Goal: Complete application form: Complete application form

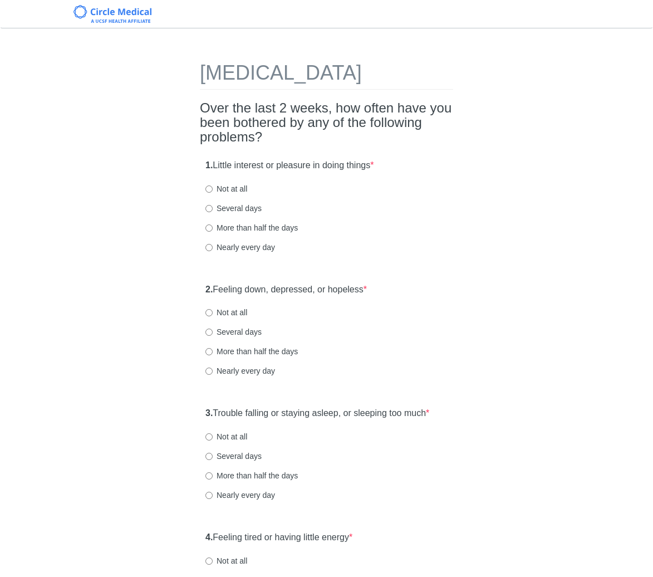
click at [225, 194] on label "Not at all" at bounding box center [226, 188] width 42 height 11
click at [213, 193] on input "Not at all" at bounding box center [208, 188] width 7 height 7
radio input "true"
click at [382, 214] on div "Several days" at bounding box center [326, 208] width 242 height 11
click at [450, 269] on div "1. Little interest or pleasure in doing things * Not at all Several days More t…" at bounding box center [326, 212] width 253 height 116
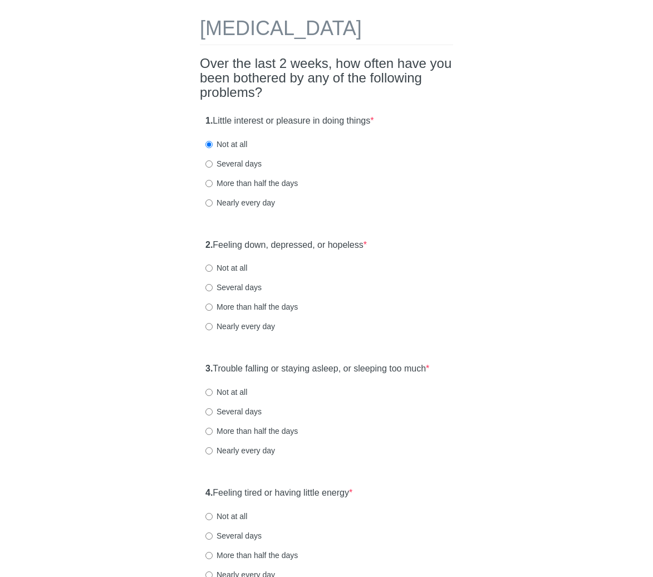
scroll to position [67, 0]
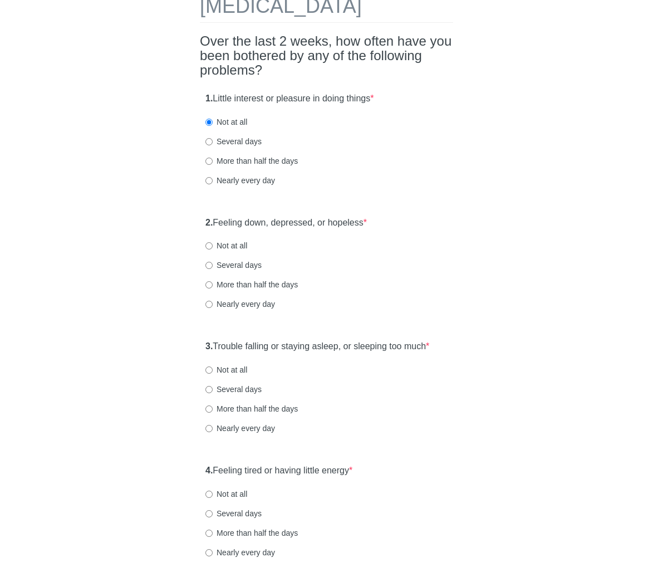
click at [239, 251] on label "Not at all" at bounding box center [226, 245] width 42 height 11
click at [213, 249] on input "Not at all" at bounding box center [208, 245] width 7 height 7
radio input "true"
click at [307, 229] on label "2. Feeling down, depressed, or hopeless *" at bounding box center [285, 223] width 161 height 13
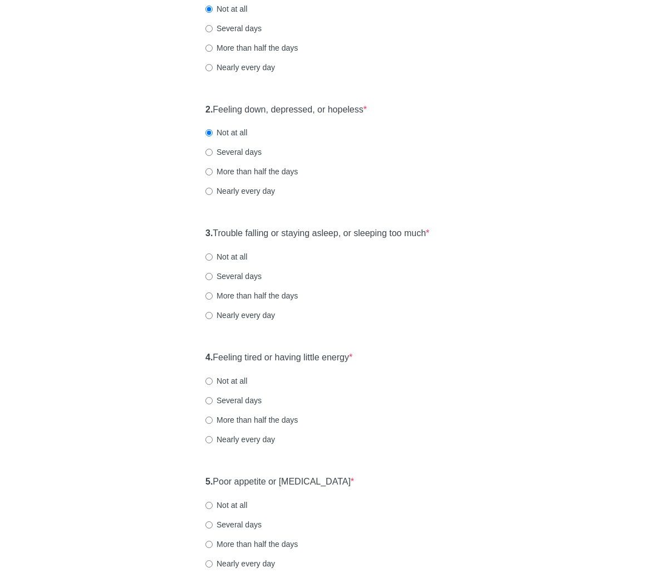
scroll to position [200, 0]
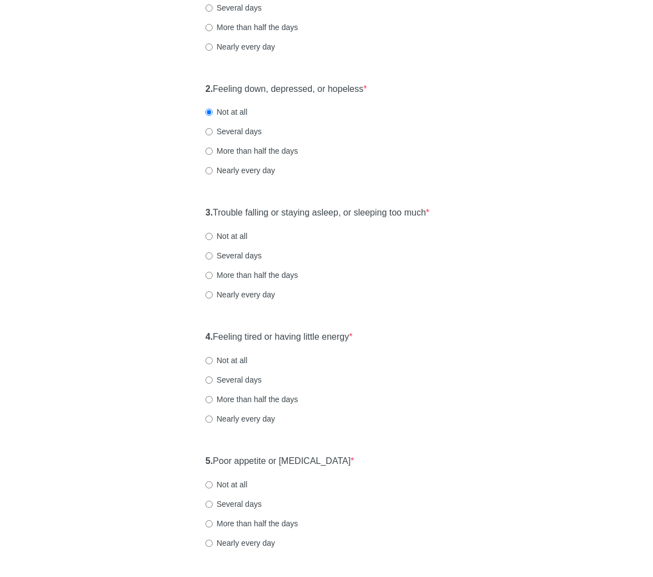
click at [242, 242] on label "Not at all" at bounding box center [226, 235] width 42 height 11
click at [213, 240] on input "Not at all" at bounding box center [208, 236] width 7 height 7
radio input "true"
drag, startPoint x: 300, startPoint y: 357, endPoint x: 311, endPoint y: 355, distance: 11.4
click at [300, 344] on label "4. Feeling tired or having little energy *" at bounding box center [278, 337] width 147 height 13
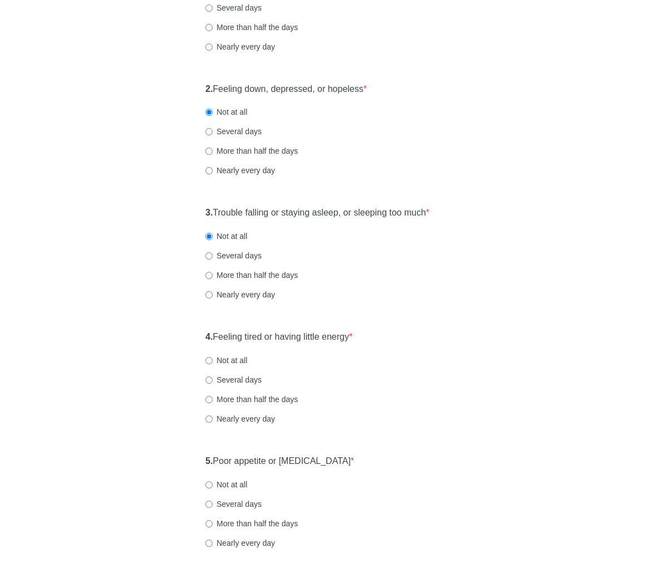
click at [368, 357] on div "4. Feeling tired or having little energy * Not at all Several days More than ha…" at bounding box center [326, 383] width 253 height 116
click at [448, 355] on div "4. Feeling tired or having little energy * Not at all Several days More than ha…" at bounding box center [326, 383] width 253 height 116
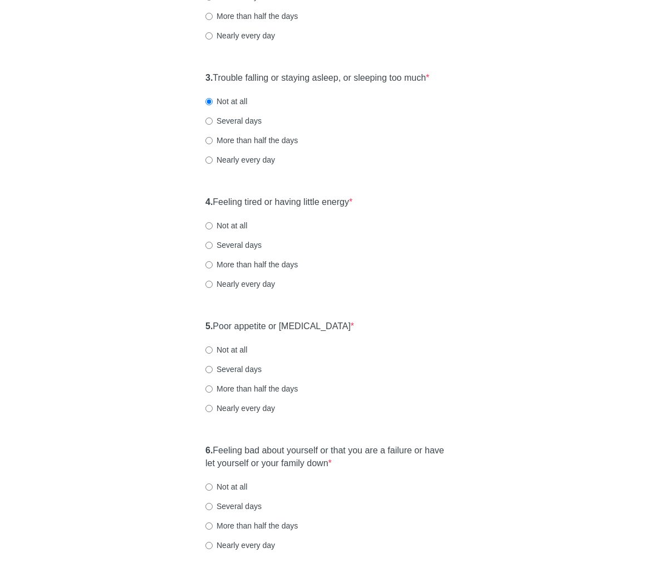
scroll to position [356, 0]
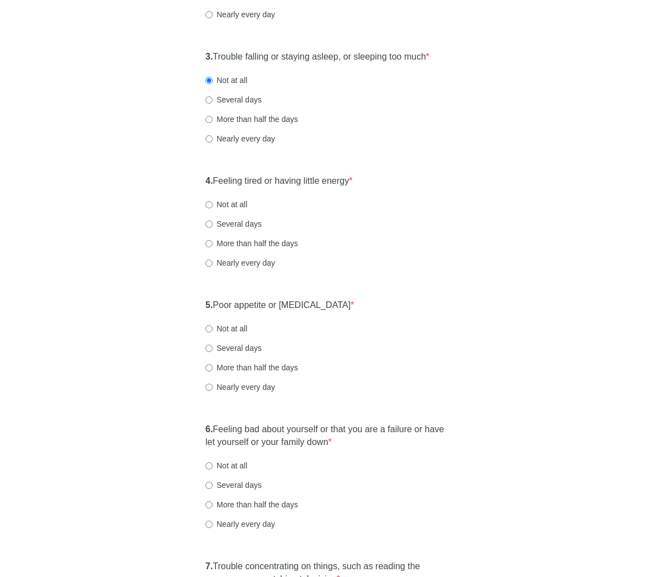
click at [236, 210] on label "Not at all" at bounding box center [226, 204] width 42 height 11
click at [213, 208] on input "Not at all" at bounding box center [208, 204] width 7 height 7
radio input "true"
drag, startPoint x: 316, startPoint y: 327, endPoint x: 357, endPoint y: 323, distance: 42.0
click at [316, 312] on label "5. Poor appetite or [MEDICAL_DATA] *" at bounding box center [279, 305] width 149 height 13
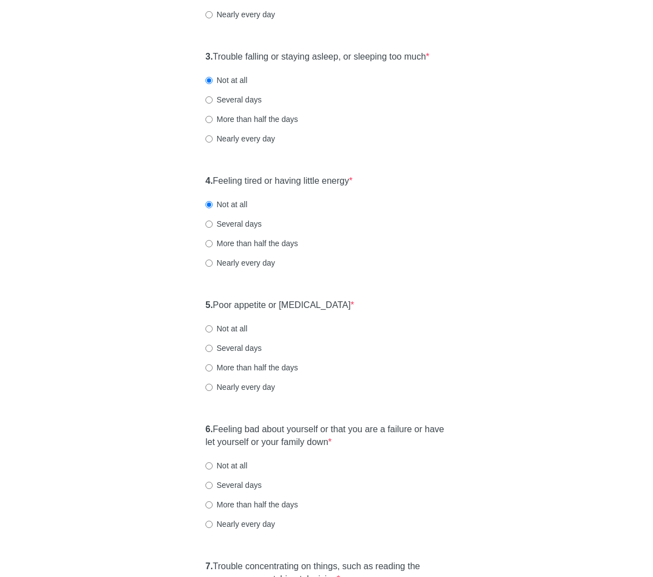
click at [416, 322] on div "5. Poor appetite or [MEDICAL_DATA] * Not at all Several days More than half the…" at bounding box center [326, 351] width 253 height 116
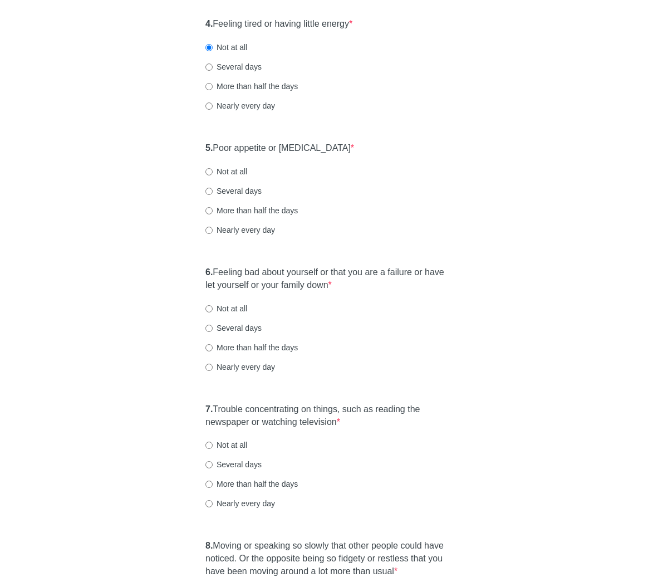
scroll to position [534, 0]
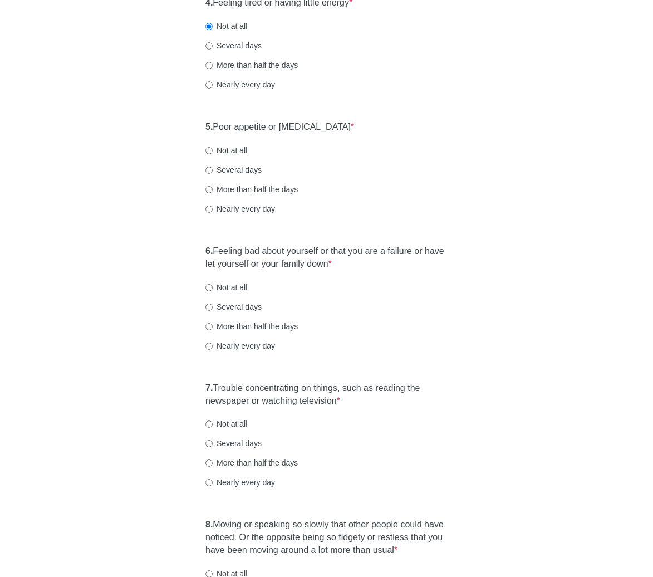
click at [241, 156] on label "Not at all" at bounding box center [226, 150] width 42 height 11
click at [213, 154] on input "Not at all" at bounding box center [208, 150] width 7 height 7
radio input "true"
click at [288, 271] on label "6. Feeling bad about yourself or that you are a failure or have let yourself or…" at bounding box center [326, 258] width 242 height 26
click at [501, 283] on div "[MEDICAL_DATA] Over the last 2 weeks, how often have you been bothered by any o…" at bounding box center [327, 152] width 540 height 1294
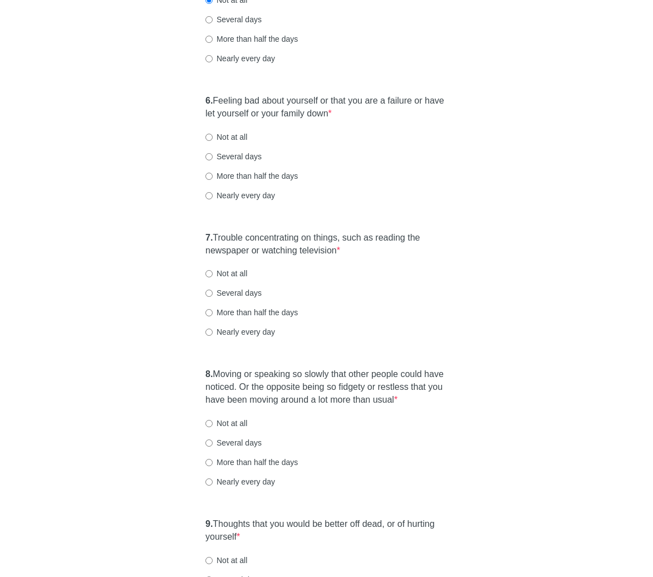
scroll to position [690, 0]
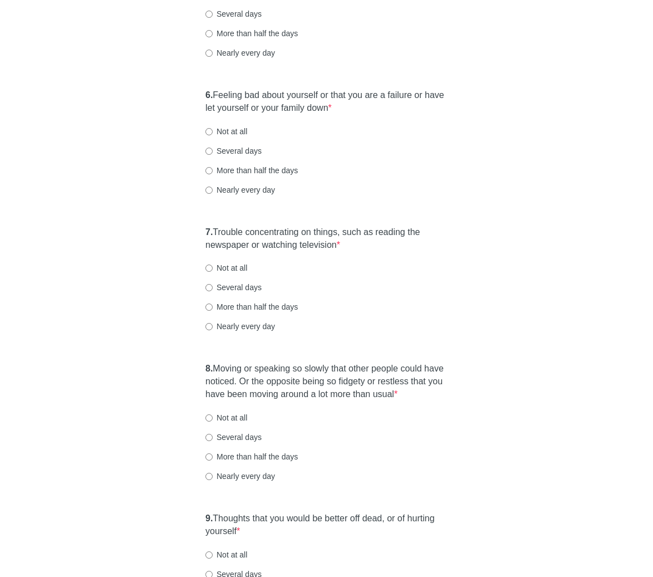
click at [236, 137] on label "Not at all" at bounding box center [226, 131] width 42 height 11
click at [213, 135] on input "Not at all" at bounding box center [208, 131] width 7 height 7
radio input "true"
click at [327, 252] on label "7. Trouble concentrating on things, such as reading the newspaper or watching t…" at bounding box center [326, 239] width 242 height 26
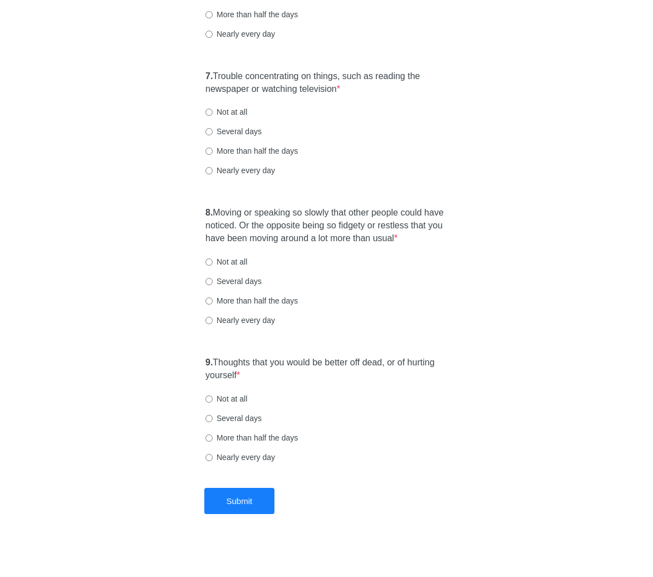
scroll to position [869, 0]
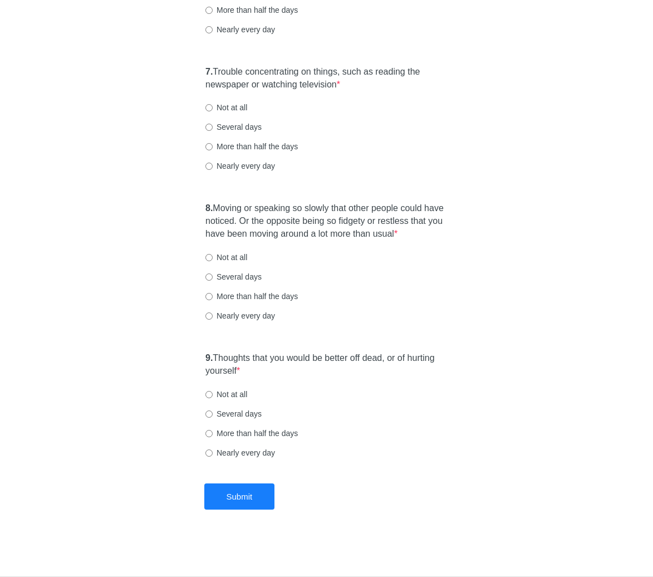
click at [241, 113] on label "Not at all" at bounding box center [226, 107] width 42 height 11
click at [213, 111] on input "Not at all" at bounding box center [208, 107] width 7 height 7
radio input "true"
click at [278, 215] on label "8. Moving or speaking so slowly that other people could have noticed. Or the op…" at bounding box center [326, 221] width 242 height 38
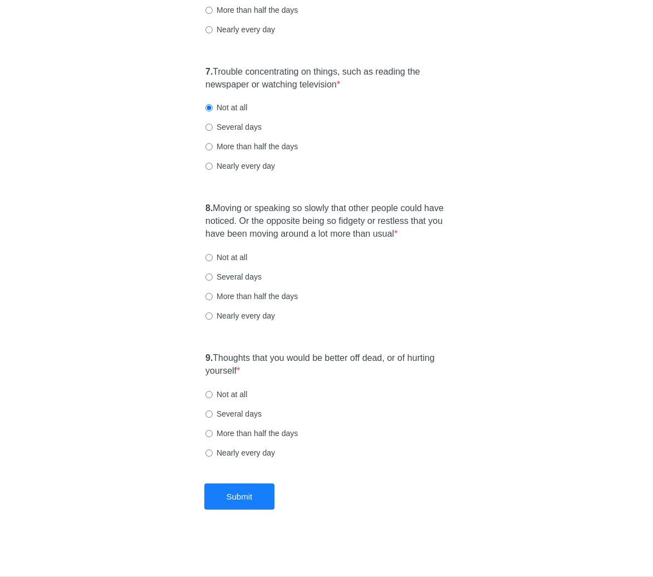
scroll to position [872, 0]
click at [242, 261] on label "Not at all" at bounding box center [226, 257] width 42 height 11
click at [213, 261] on input "Not at all" at bounding box center [208, 257] width 7 height 7
radio input "true"
click at [283, 362] on label "9. Thoughts that you would be better off dead, or of hurting yourself *" at bounding box center [326, 365] width 242 height 26
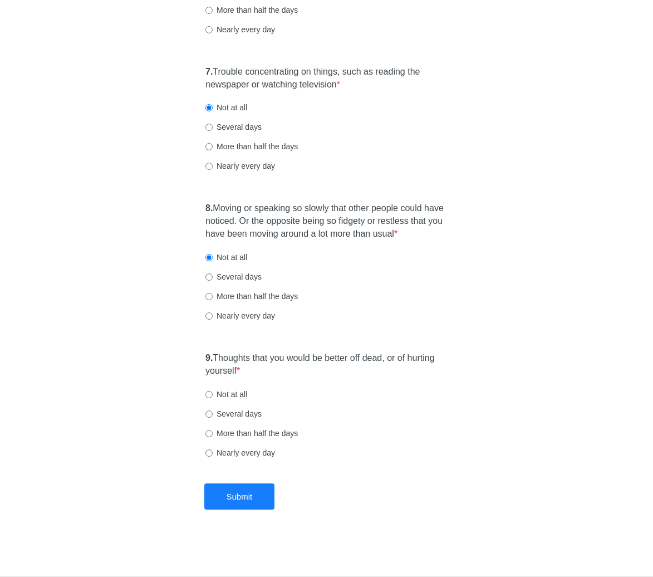
click at [241, 397] on label "Not at all" at bounding box center [226, 394] width 42 height 11
click at [213, 397] on input "Not at all" at bounding box center [208, 394] width 7 height 7
radio input "true"
click at [245, 498] on button "Submit" at bounding box center [239, 496] width 71 height 26
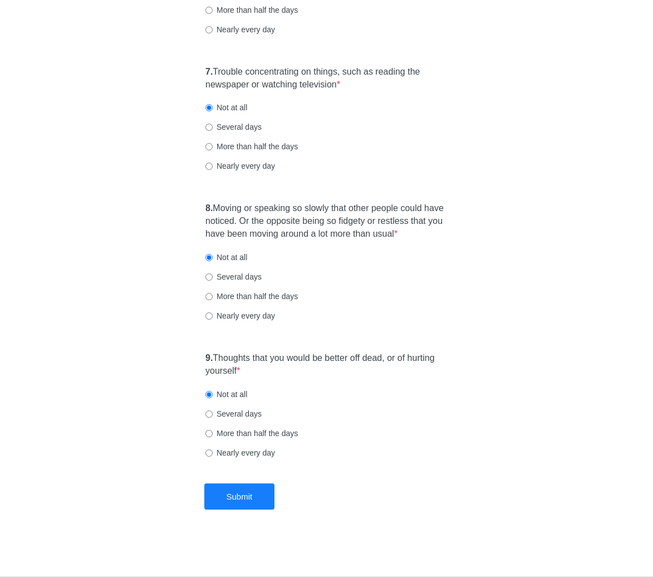
scroll to position [0, 0]
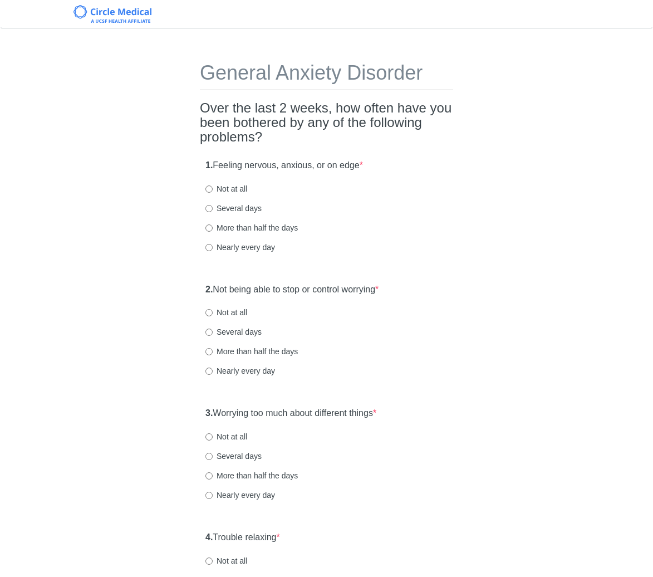
click at [242, 188] on label "Not at all" at bounding box center [226, 188] width 42 height 11
click at [213, 188] on input "Not at all" at bounding box center [208, 188] width 7 height 7
radio input "true"
click at [242, 210] on label "Several days" at bounding box center [233, 208] width 56 height 11
click at [213, 210] on input "Several days" at bounding box center [208, 208] width 7 height 7
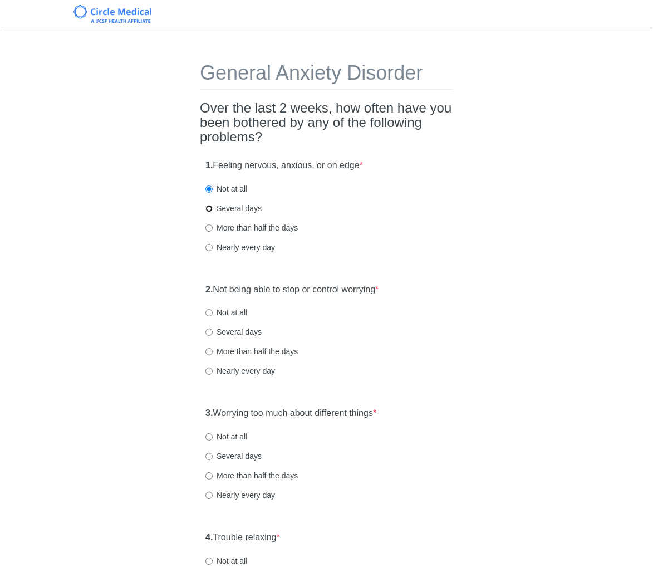
radio input "true"
click at [416, 220] on div "1. Feeling nervous, anxious, or on edge * Not at all Several days More than hal…" at bounding box center [326, 212] width 253 height 116
click at [498, 258] on div "General Anxiety Disorder Over the last 2 weeks, how often have you been bothere…" at bounding box center [327, 531] width 540 height 983
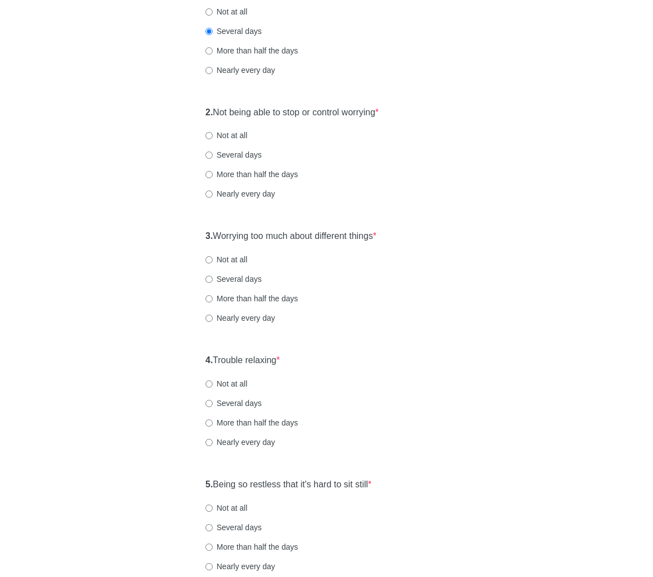
scroll to position [178, 0]
click at [234, 154] on label "Several days" at bounding box center [233, 153] width 56 height 11
click at [213, 154] on input "Several days" at bounding box center [208, 153] width 7 height 7
radio input "true"
click at [312, 240] on label "3. Worrying too much about different things *" at bounding box center [290, 235] width 171 height 13
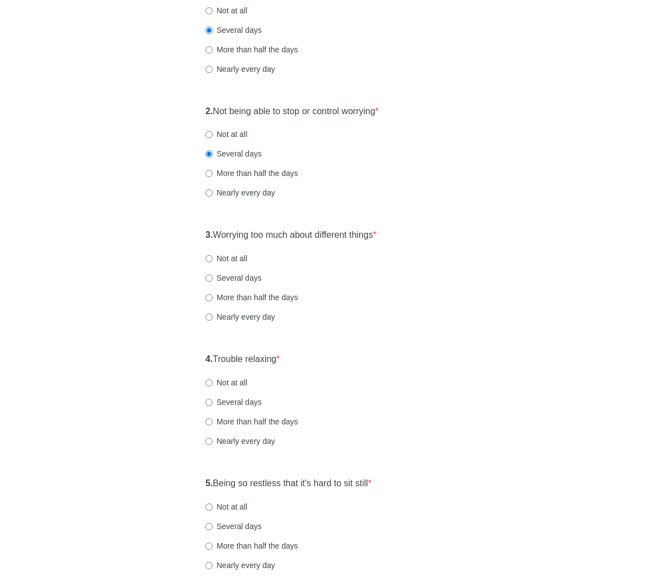
click at [368, 239] on label "3. Worrying too much about different things *" at bounding box center [290, 235] width 171 height 13
click at [370, 236] on label "3. Worrying too much about different things *" at bounding box center [290, 235] width 171 height 13
click at [468, 236] on div "General Anxiety Disorder Over the last 2 weeks, how often have you been bothere…" at bounding box center [327, 352] width 540 height 983
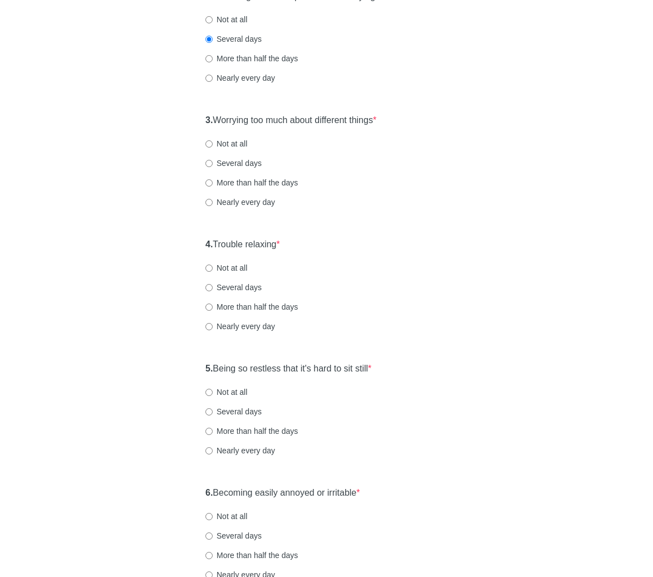
scroll to position [312, 0]
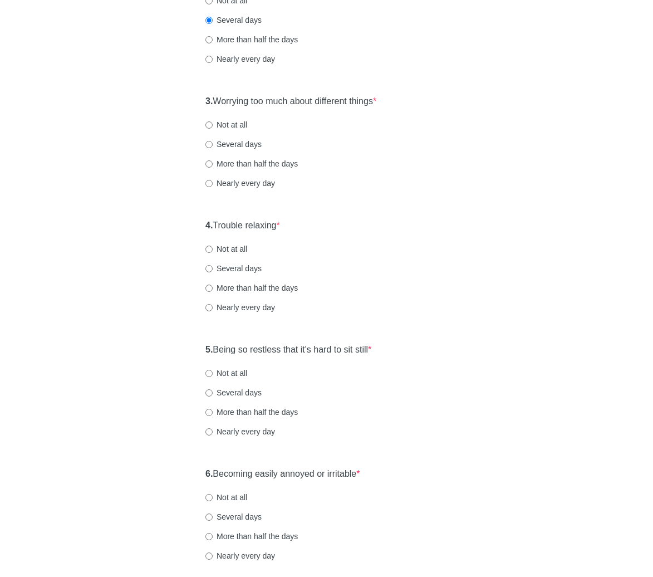
click at [237, 146] on label "Several days" at bounding box center [233, 144] width 56 height 11
click at [213, 146] on input "Several days" at bounding box center [208, 144] width 7 height 7
radio input "true"
click at [258, 225] on label "4. Trouble relaxing *" at bounding box center [242, 225] width 75 height 13
click at [370, 231] on div "4. Trouble relaxing * Not at all Several days More than half the days Nearly ev…" at bounding box center [326, 272] width 253 height 116
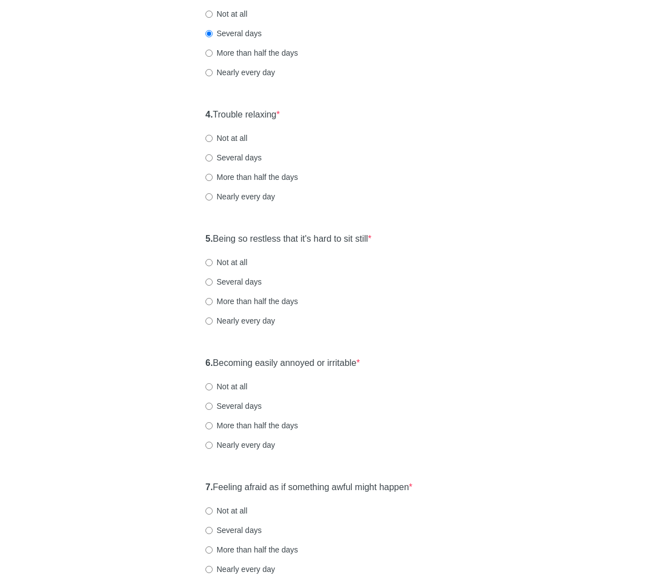
scroll to position [423, 0]
click at [229, 138] on label "Not at all" at bounding box center [226, 137] width 42 height 11
click at [213, 138] on input "Not at all" at bounding box center [208, 137] width 7 height 7
radio input "true"
click at [298, 238] on label "5. Being so restless that it's hard to sit still *" at bounding box center [288, 238] width 166 height 13
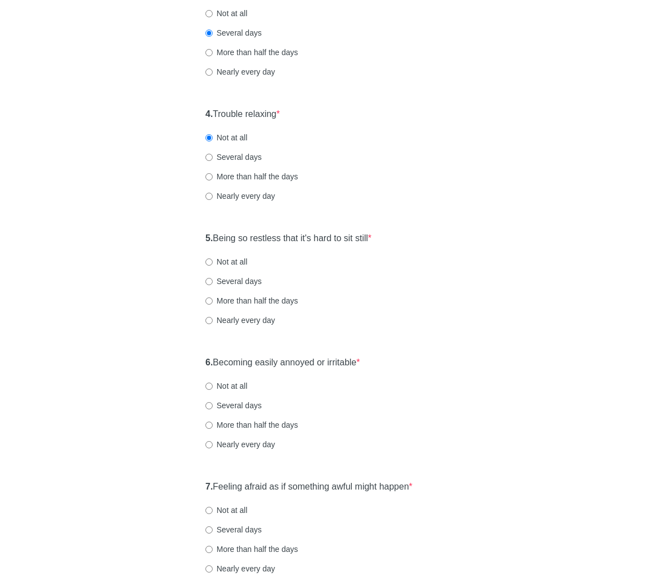
click at [448, 236] on div "5. Being so restless that it's hard to sit still * Not at all Several days More…" at bounding box center [326, 285] width 253 height 116
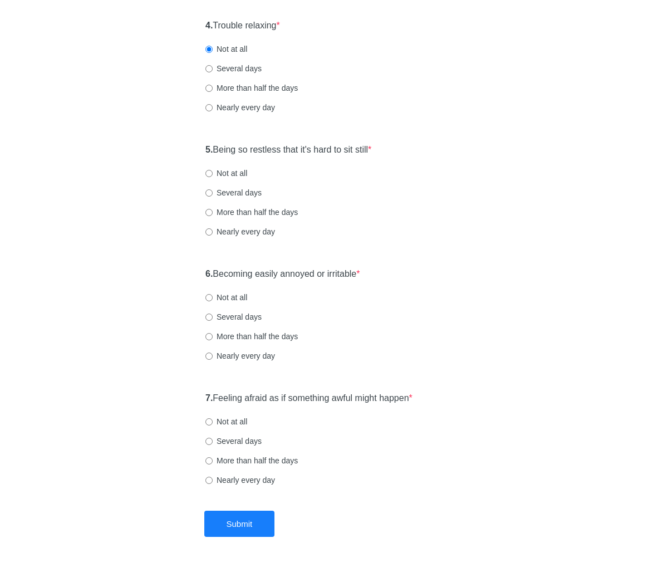
scroll to position [512, 0]
click at [242, 171] on label "Not at all" at bounding box center [226, 172] width 42 height 11
click at [213, 171] on input "Not at all" at bounding box center [208, 172] width 7 height 7
radio input "true"
click at [341, 269] on label "6. Becoming easily annoyed or irritable *" at bounding box center [282, 273] width 155 height 13
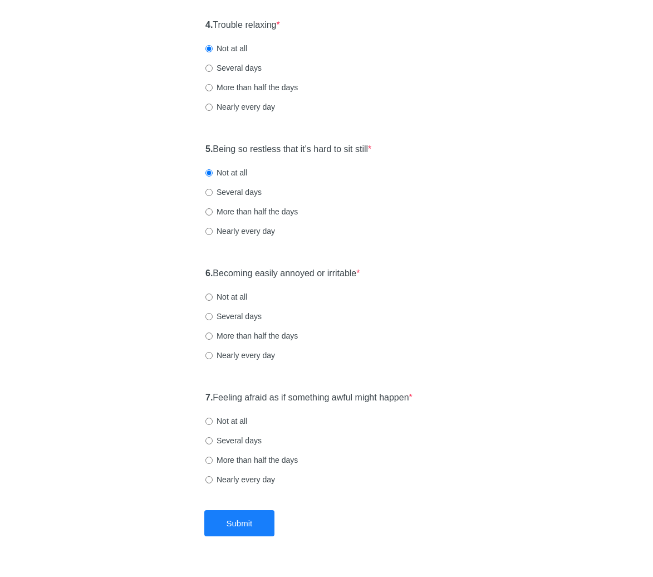
click at [358, 272] on label "6. Becoming easily annoyed or irritable *" at bounding box center [282, 273] width 155 height 13
click at [436, 274] on div "6. Becoming easily annoyed or irritable * Not at all Several days More than hal…" at bounding box center [326, 320] width 253 height 116
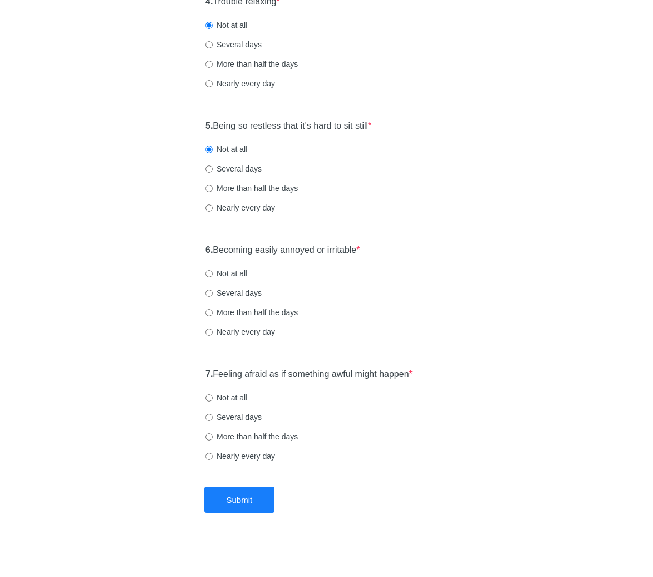
scroll to position [538, 0]
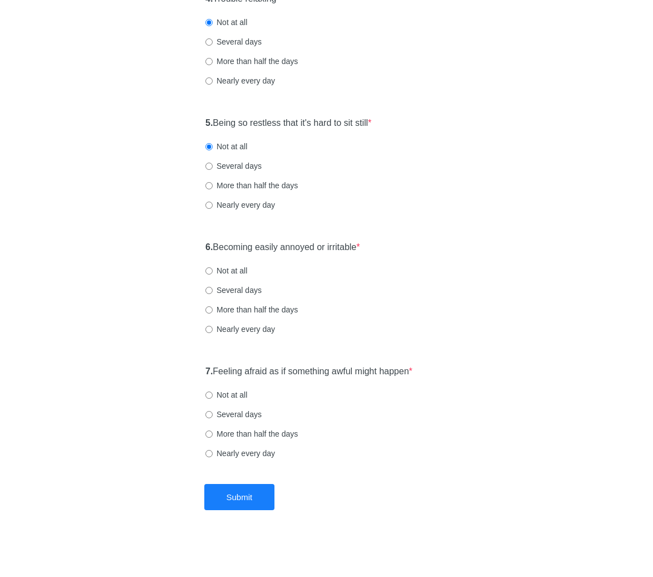
click at [236, 270] on label "Not at all" at bounding box center [226, 270] width 42 height 11
click at [213, 270] on input "Not at all" at bounding box center [208, 270] width 7 height 7
radio input "true"
click at [290, 369] on label "7. Feeling afraid as if something awful might happen *" at bounding box center [308, 371] width 207 height 13
click at [240, 394] on label "Not at all" at bounding box center [226, 394] width 42 height 11
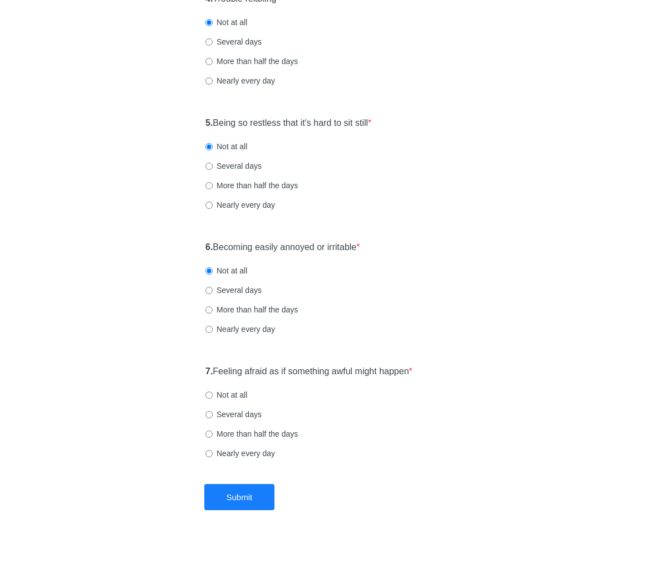
click at [213, 394] on input "Not at all" at bounding box center [208, 394] width 7 height 7
radio input "true"
click at [252, 495] on button "Submit" at bounding box center [239, 497] width 71 height 26
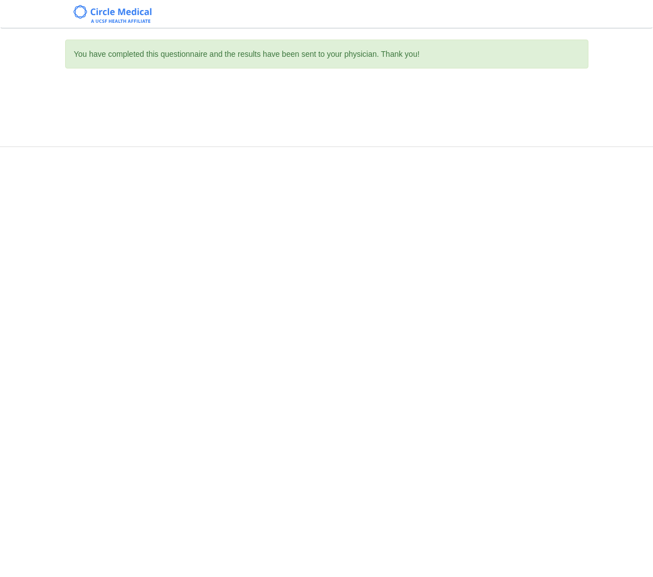
scroll to position [0, 0]
